Goal: Task Accomplishment & Management: Manage account settings

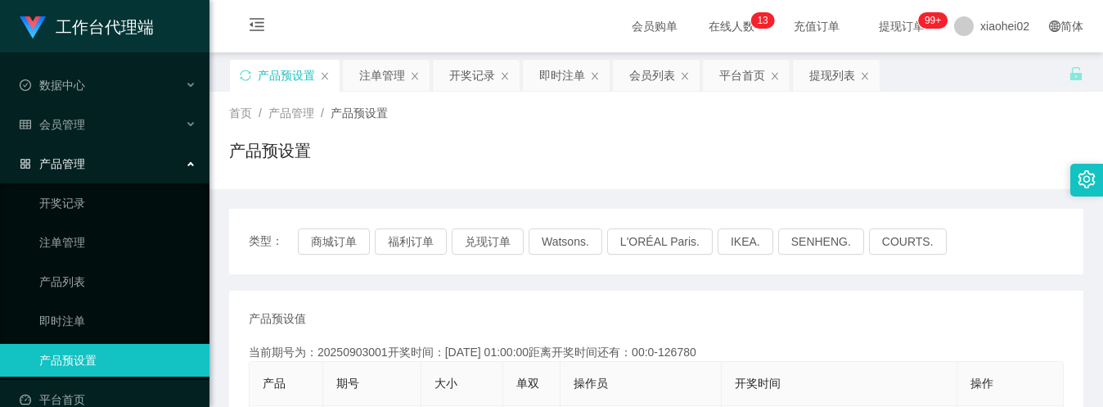
scroll to position [218, 0]
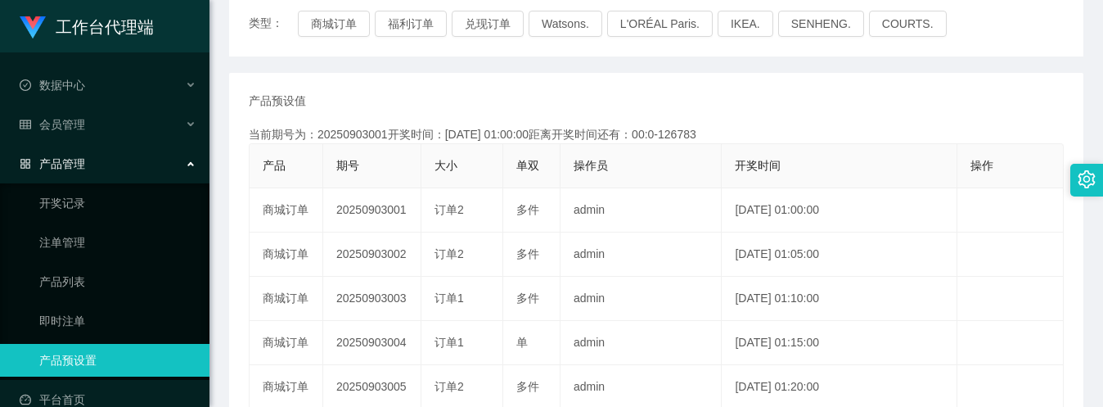
click at [125, 352] on link "产品预设置" at bounding box center [117, 360] width 157 height 33
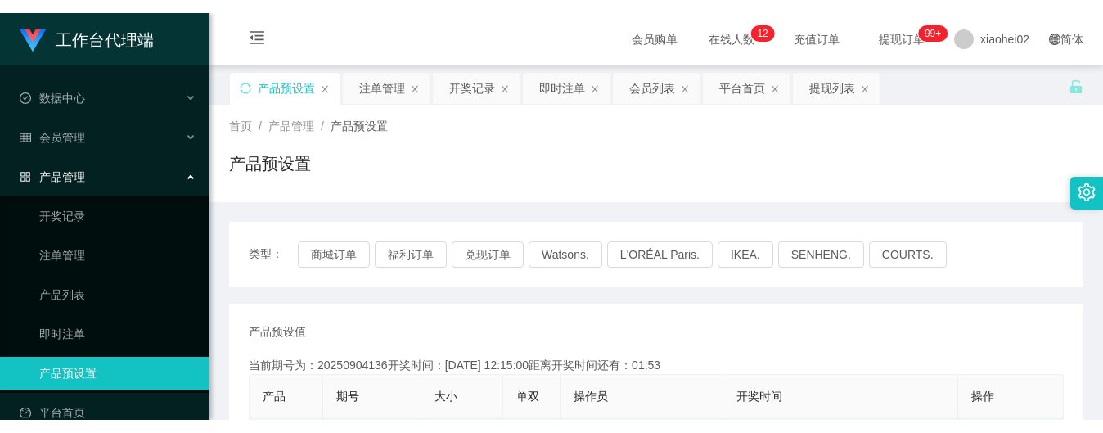
scroll to position [109, 0]
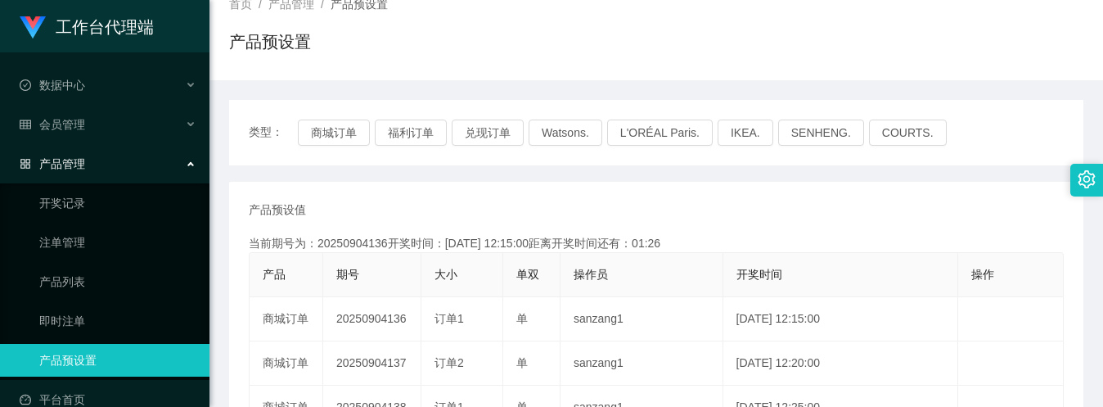
click at [815, 61] on div "产品预设置" at bounding box center [656, 48] width 854 height 38
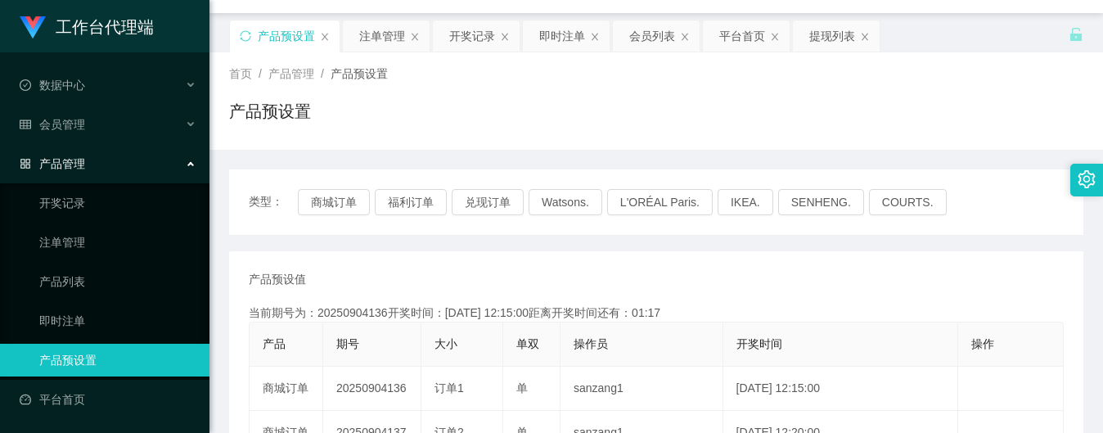
scroll to position [0, 0]
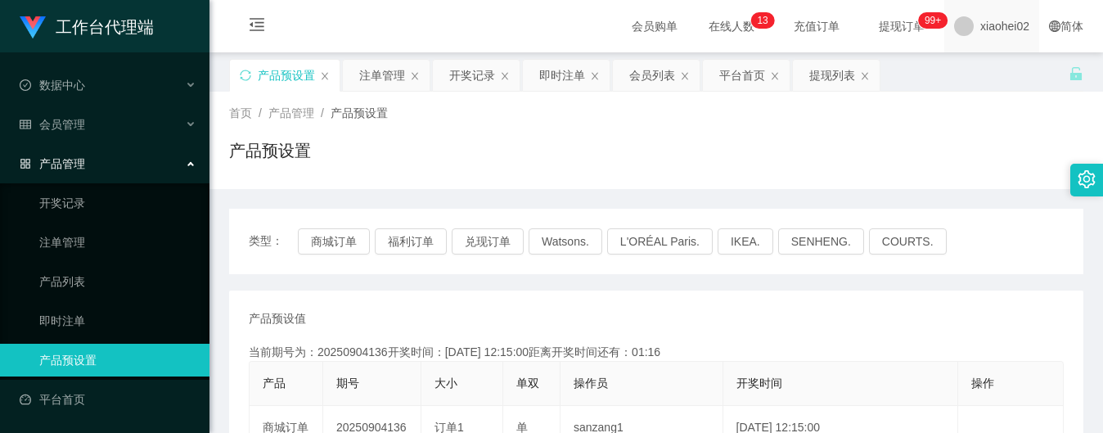
click at [1007, 13] on span "xiaohei02" at bounding box center [1004, 26] width 49 height 52
click at [983, 57] on ul "退出登录" at bounding box center [990, 72] width 123 height 33
click at [983, 75] on span "退出登录" at bounding box center [978, 71] width 46 height 13
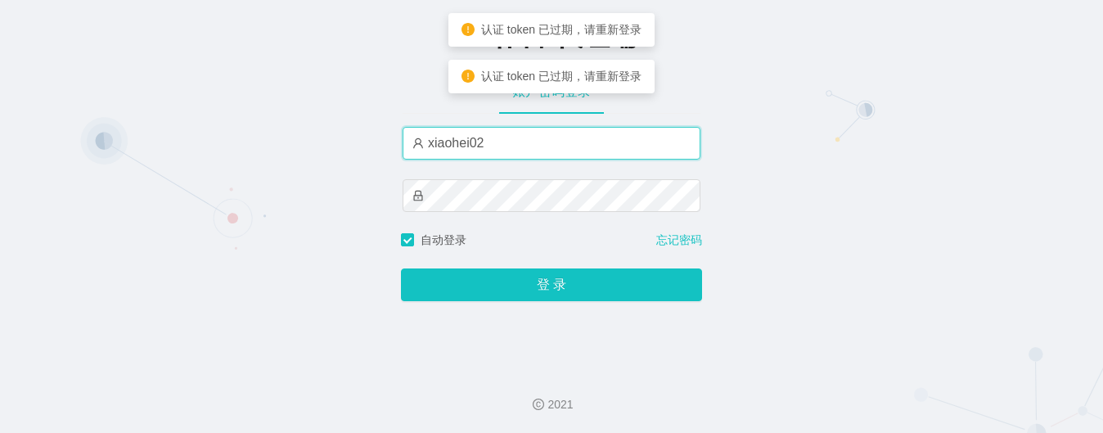
click at [578, 142] on input "xiaohei02" at bounding box center [552, 143] width 298 height 33
type input "xiaohei01"
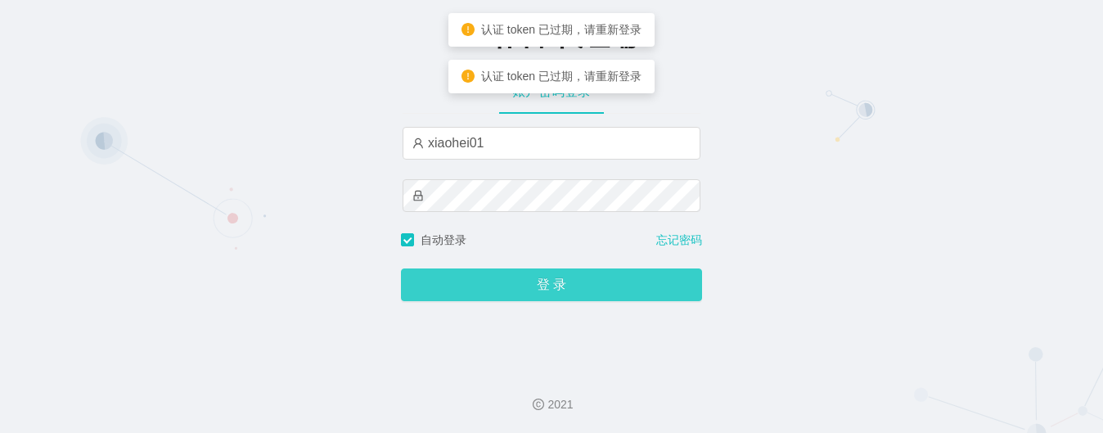
click at [516, 291] on button "登 录" at bounding box center [551, 284] width 301 height 33
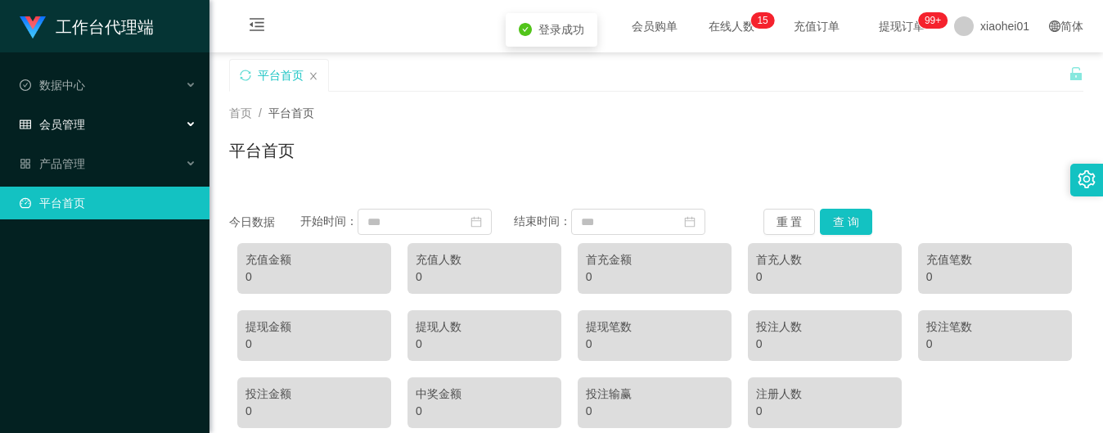
click at [34, 109] on div "会员管理" at bounding box center [105, 124] width 210 height 33
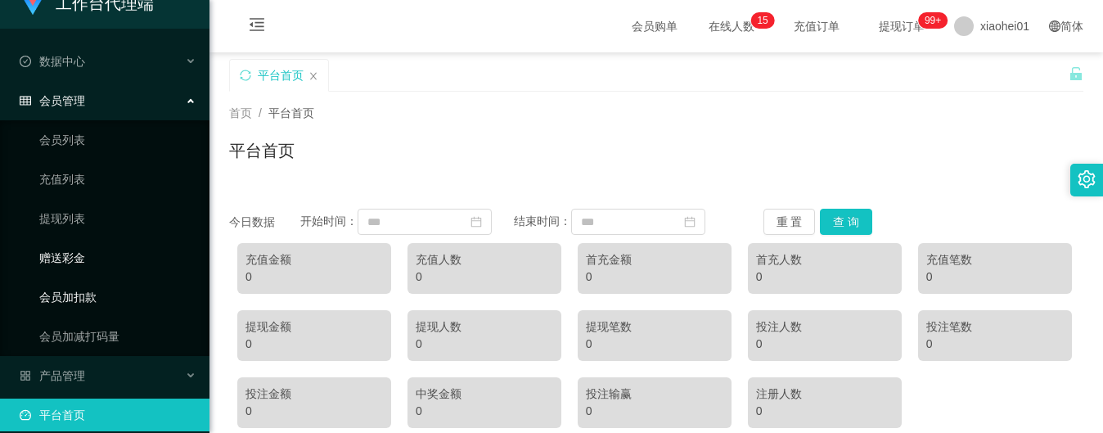
scroll to position [31, 0]
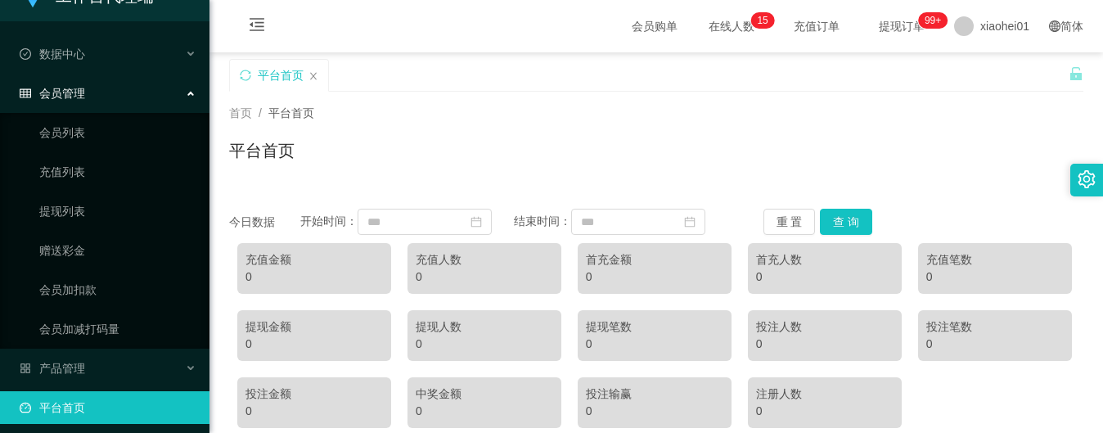
click at [128, 83] on div "会员管理" at bounding box center [105, 93] width 210 height 33
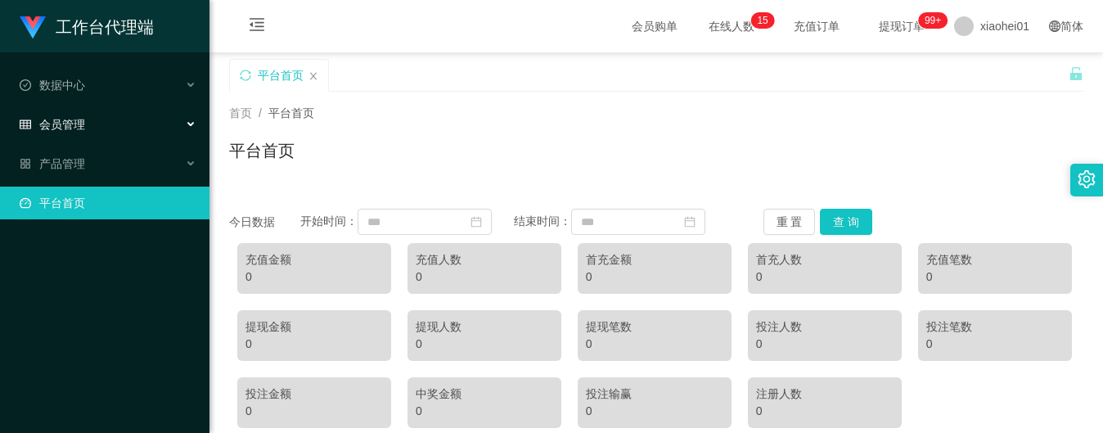
scroll to position [0, 0]
click at [128, 85] on div "数据中心" at bounding box center [105, 85] width 210 height 33
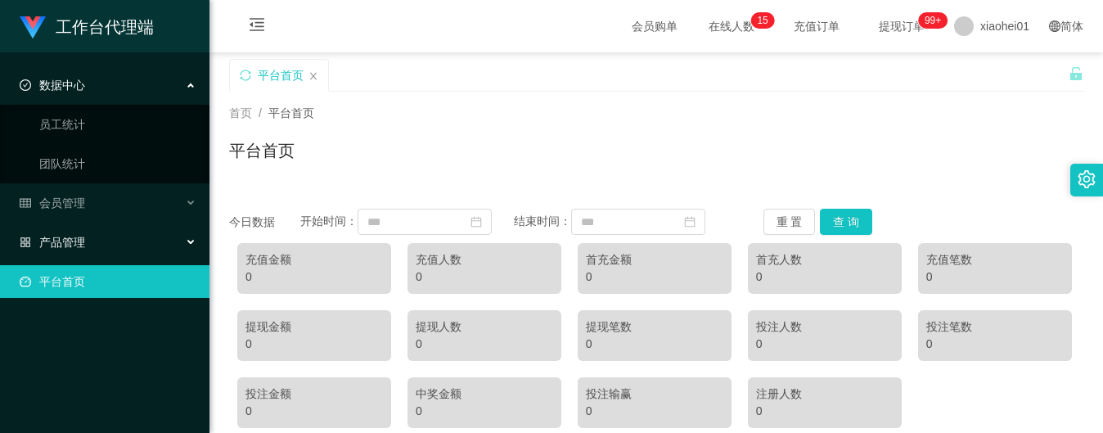
click at [119, 227] on div "产品管理" at bounding box center [105, 242] width 210 height 33
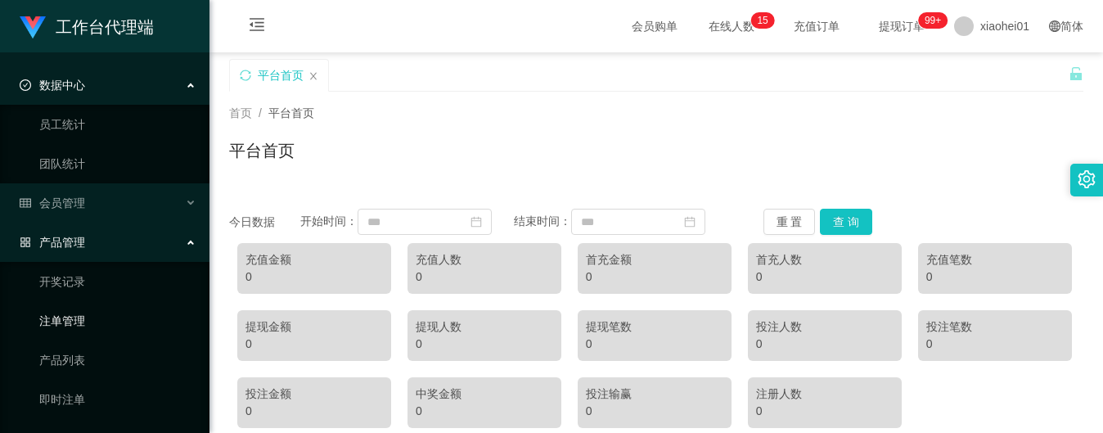
click at [76, 314] on link "注单管理" at bounding box center [117, 320] width 157 height 33
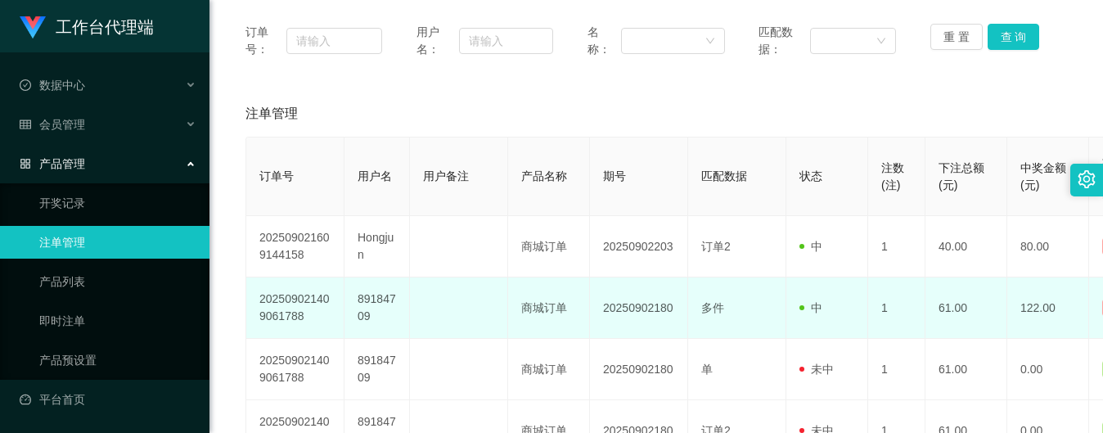
scroll to position [218, 0]
